Goal: Information Seeking & Learning: Learn about a topic

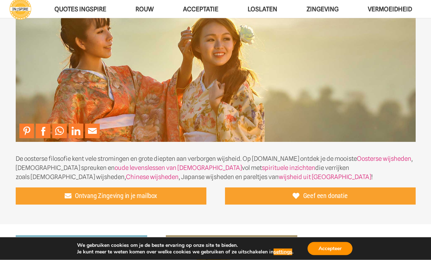
scroll to position [59, 0]
click at [383, 137] on img at bounding box center [216, 72] width 400 height 141
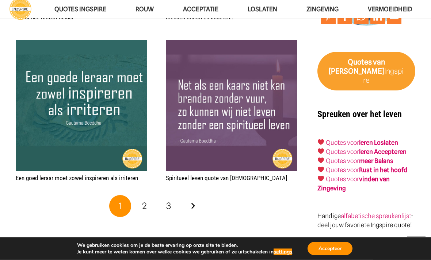
scroll to position [1104, 0]
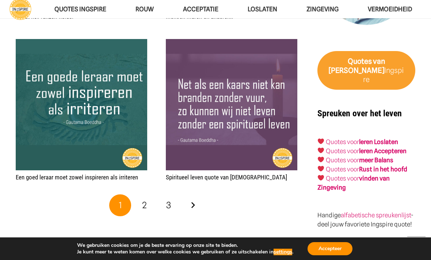
click at [150, 199] on link "2" at bounding box center [145, 206] width 22 height 22
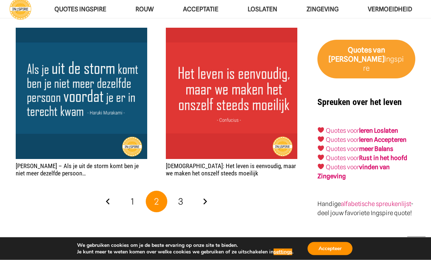
scroll to position [1116, 0]
click at [139, 193] on link "1" at bounding box center [132, 202] width 22 height 22
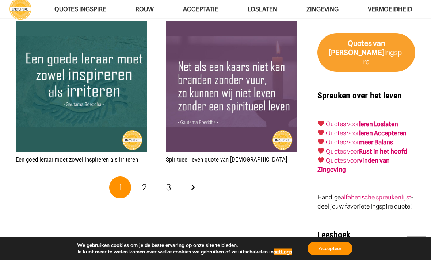
scroll to position [1122, 0]
click at [154, 177] on link "2" at bounding box center [145, 188] width 22 height 22
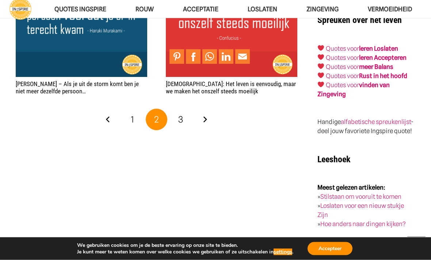
scroll to position [1198, 0]
click at [186, 109] on link "3" at bounding box center [181, 120] width 22 height 22
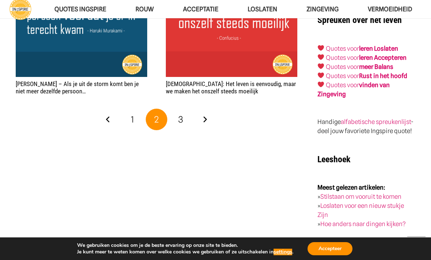
click at [185, 109] on link "3" at bounding box center [181, 120] width 22 height 22
click at [188, 109] on link "3" at bounding box center [181, 120] width 22 height 22
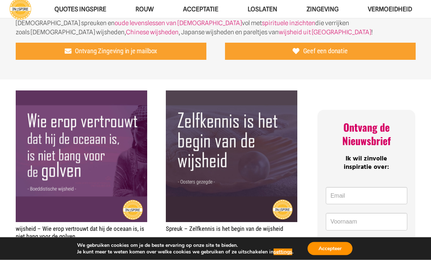
scroll to position [204, 0]
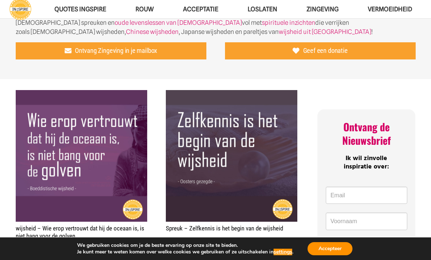
click at [340, 147] on div "Ontvang de Nieuwsbrief" at bounding box center [366, 134] width 98 height 34
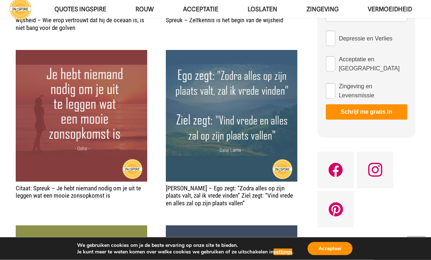
scroll to position [413, 0]
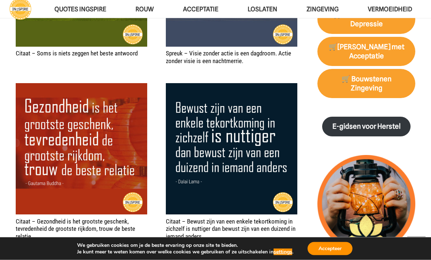
scroll to position [724, 0]
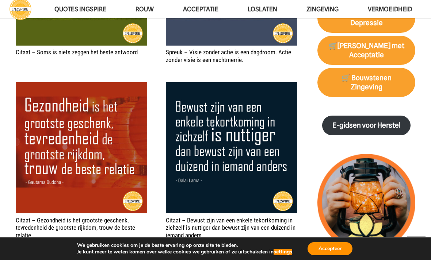
click at [410, 47] on link "🛒[PERSON_NAME] met Acceptatie" at bounding box center [366, 50] width 98 height 29
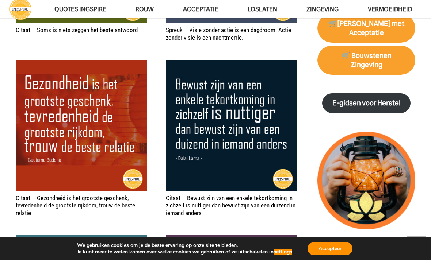
scroll to position [748, 0]
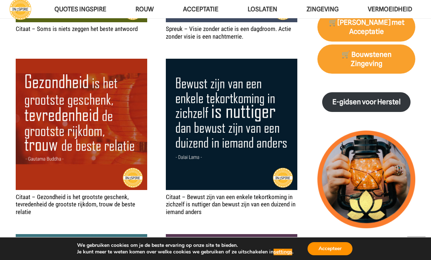
click at [410, 24] on link "🛒[PERSON_NAME] met Acceptatie" at bounding box center [366, 26] width 98 height 29
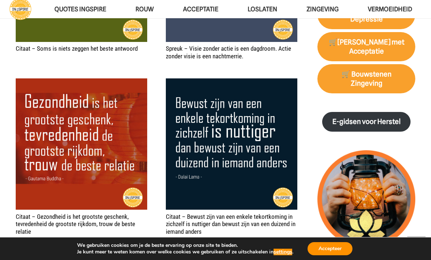
scroll to position [719, 0]
